Goal: Transaction & Acquisition: Purchase product/service

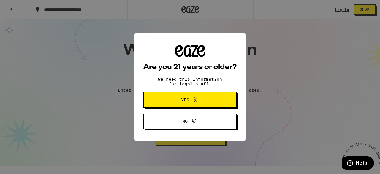
click at [177, 102] on span "Yes" at bounding box center [189, 100] width 45 height 8
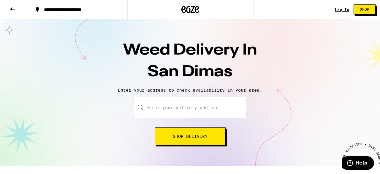
click at [179, 106] on input "Enter your delivery address" at bounding box center [189, 107] width 111 height 21
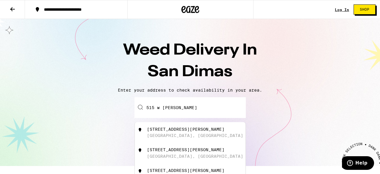
click at [183, 135] on div "[STREET_ADDRESS][PERSON_NAME]" at bounding box center [200, 132] width 106 height 11
type input "[STREET_ADDRESS][PERSON_NAME]"
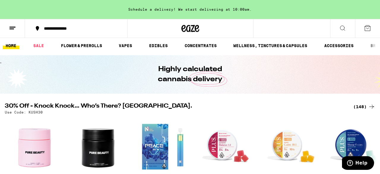
scroll to position [2, 0]
click at [90, 46] on link "FLOWER & PREROLLS" at bounding box center [81, 45] width 47 height 7
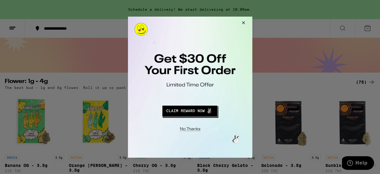
click at [242, 22] on button "Close Modal" at bounding box center [242, 23] width 16 height 14
